Goal: Task Accomplishment & Management: Manage account settings

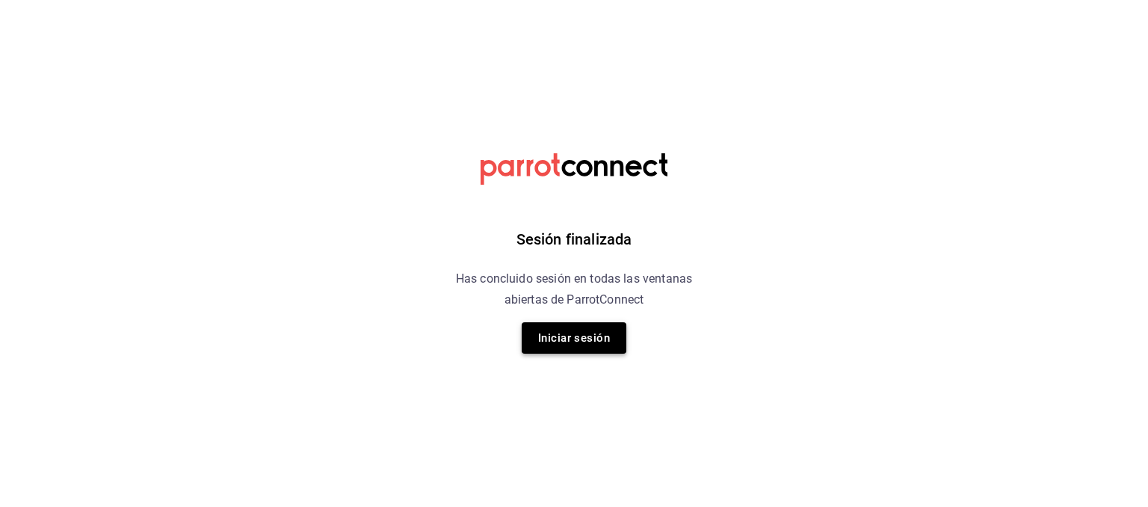
click at [576, 337] on button "Iniciar sesión" at bounding box center [574, 337] width 105 height 31
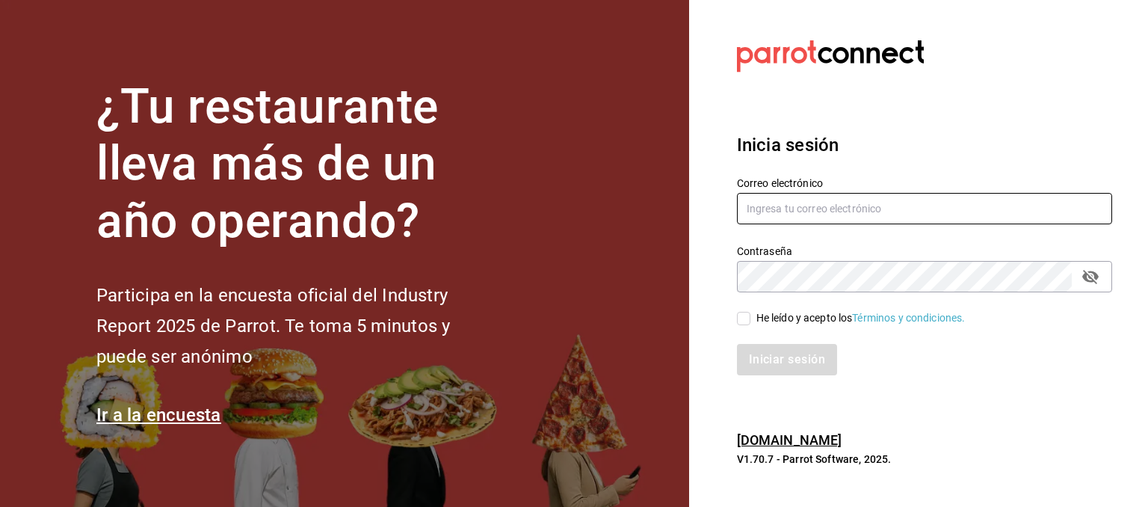
type input "multiuser@sushiexpress.com"
click at [742, 318] on input "He leído y acepto los Términos y condiciones." at bounding box center [743, 318] width 13 height 13
checkbox input "true"
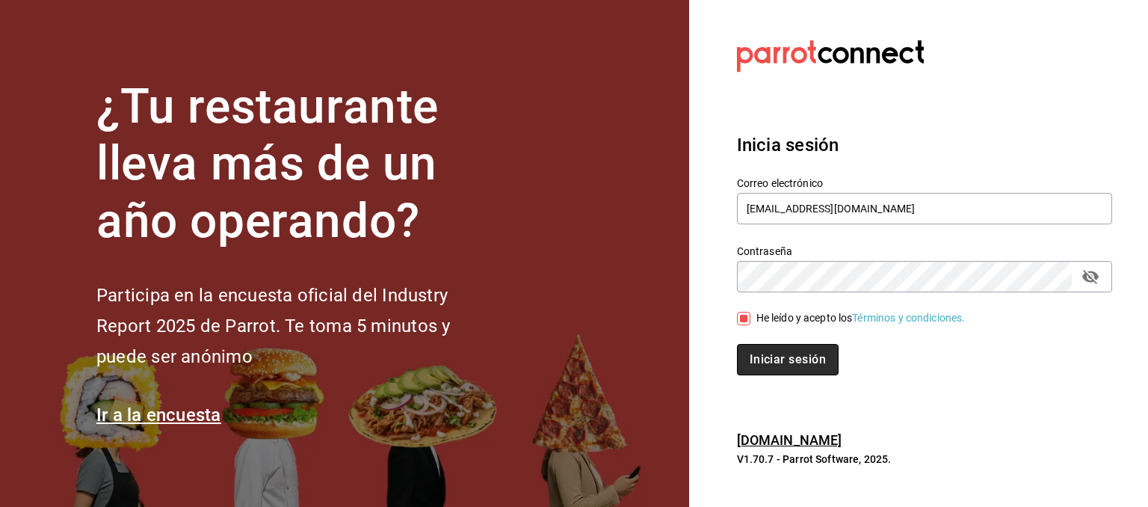
click at [769, 358] on button "Iniciar sesión" at bounding box center [788, 359] width 102 height 31
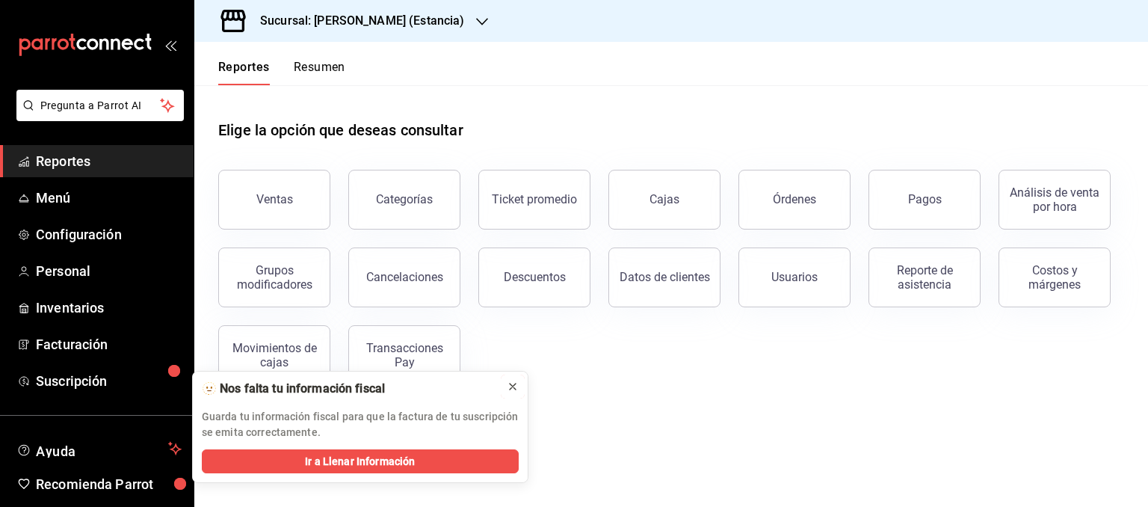
click at [517, 386] on icon at bounding box center [513, 387] width 12 height 12
